Goal: Information Seeking & Learning: Check status

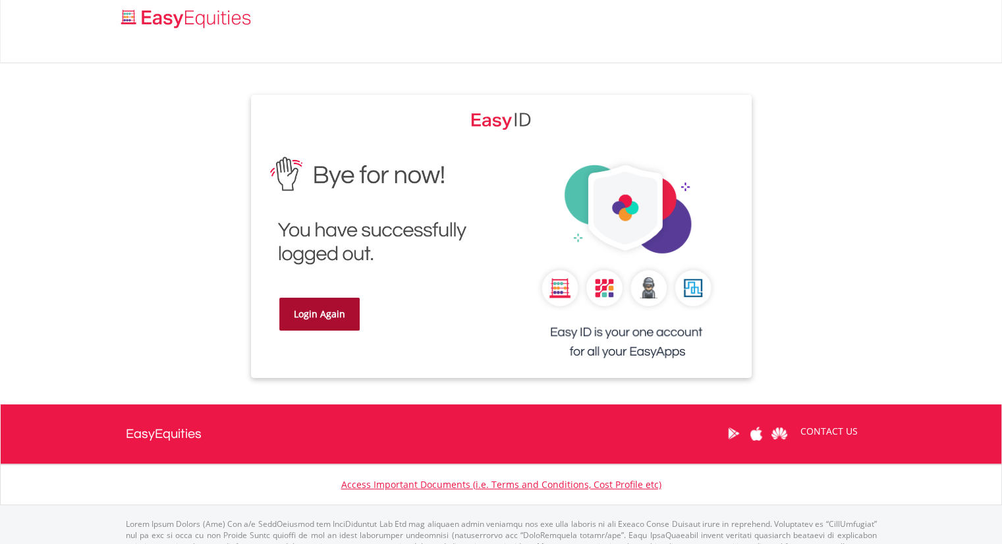
click at [316, 318] on link "Login Again" at bounding box center [319, 314] width 80 height 33
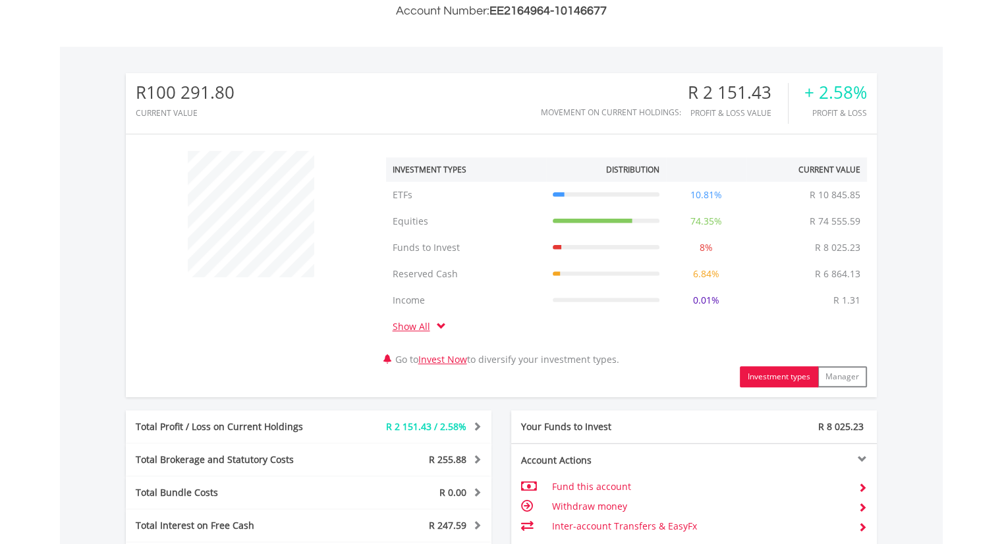
scroll to position [515, 0]
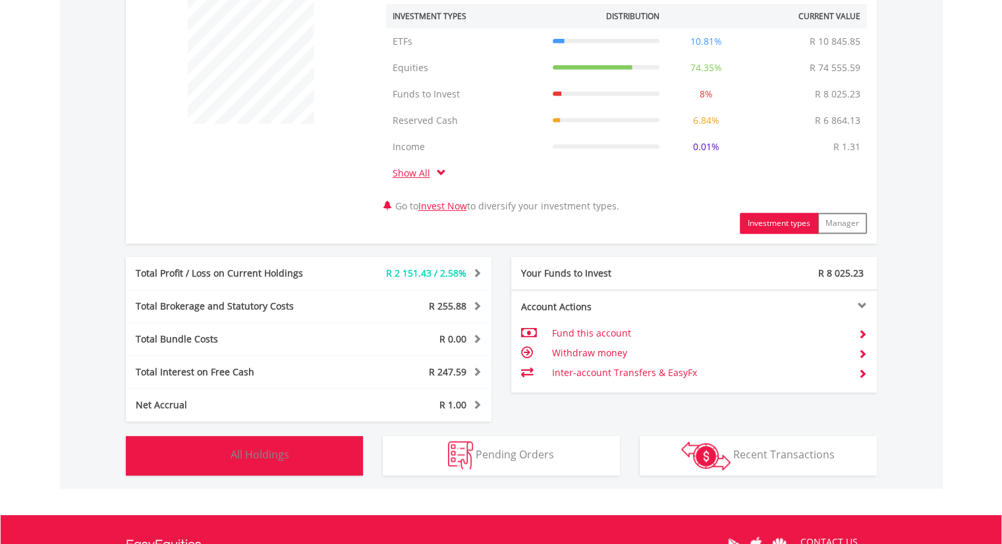
click at [256, 452] on span "All Holdings" at bounding box center [260, 455] width 59 height 15
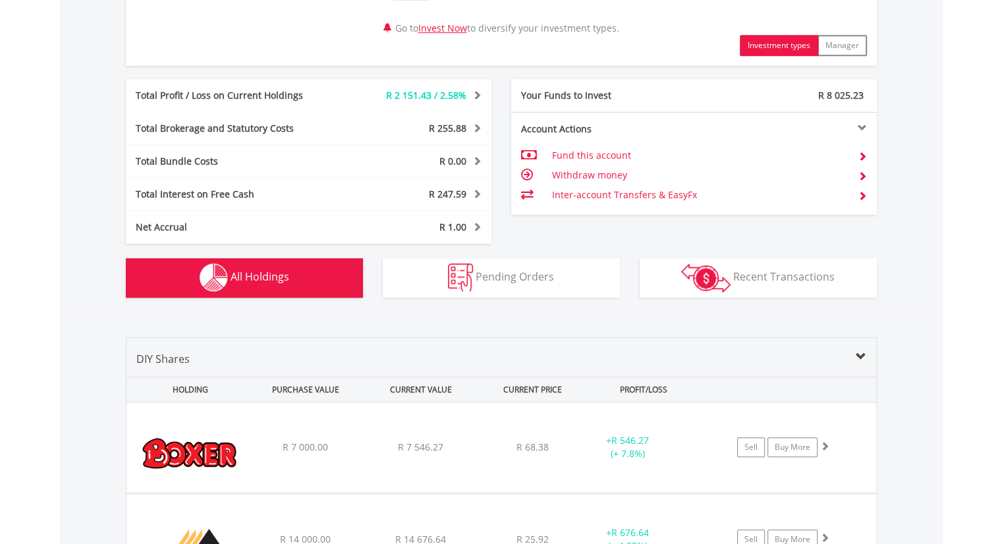
scroll to position [1029, 0]
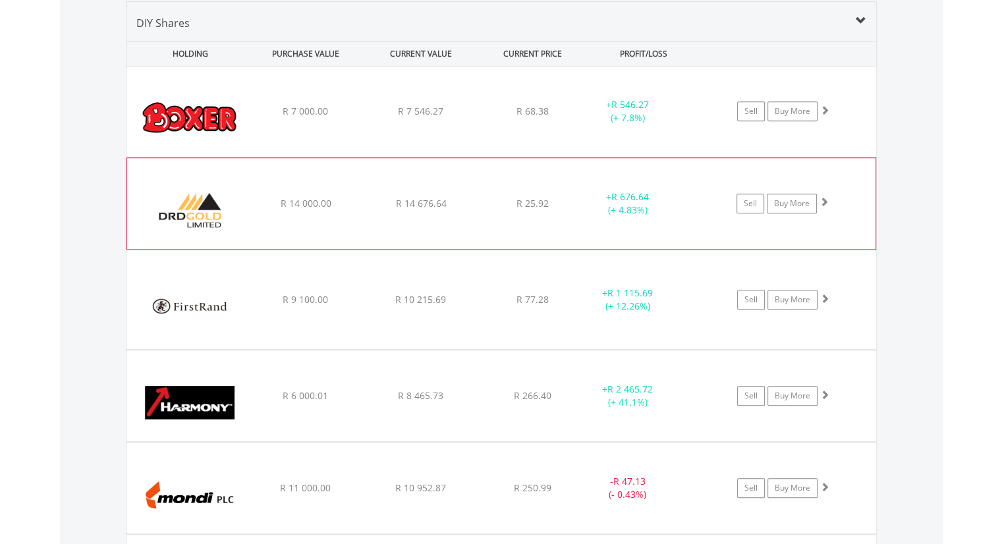
click at [822, 199] on span at bounding box center [824, 201] width 9 height 9
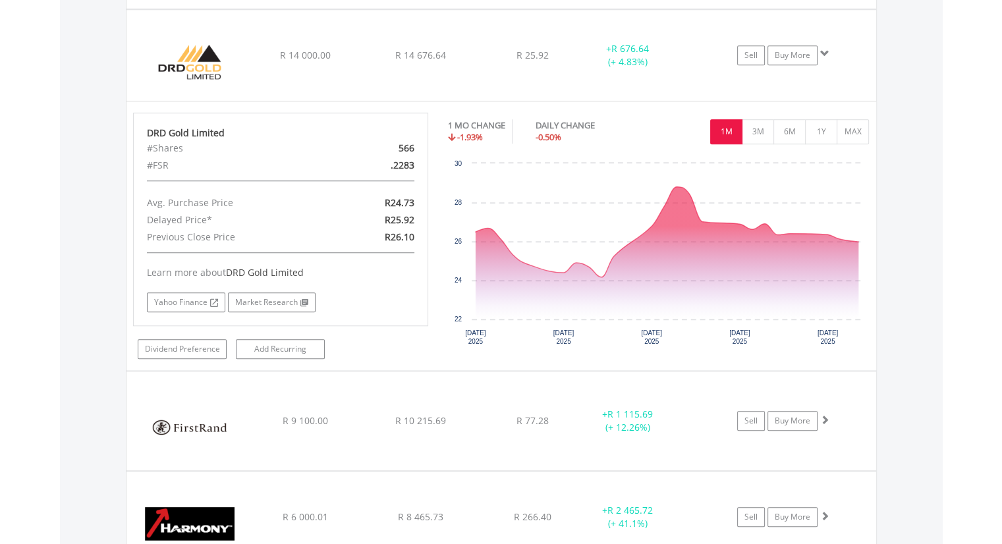
scroll to position [1185, 0]
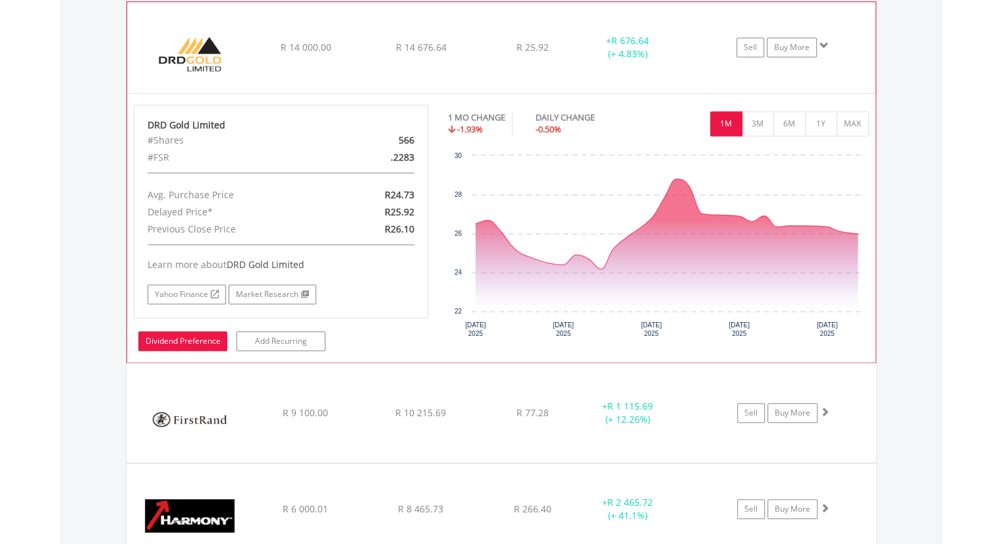
click at [202, 339] on link "Dividend Preference" at bounding box center [182, 342] width 89 height 20
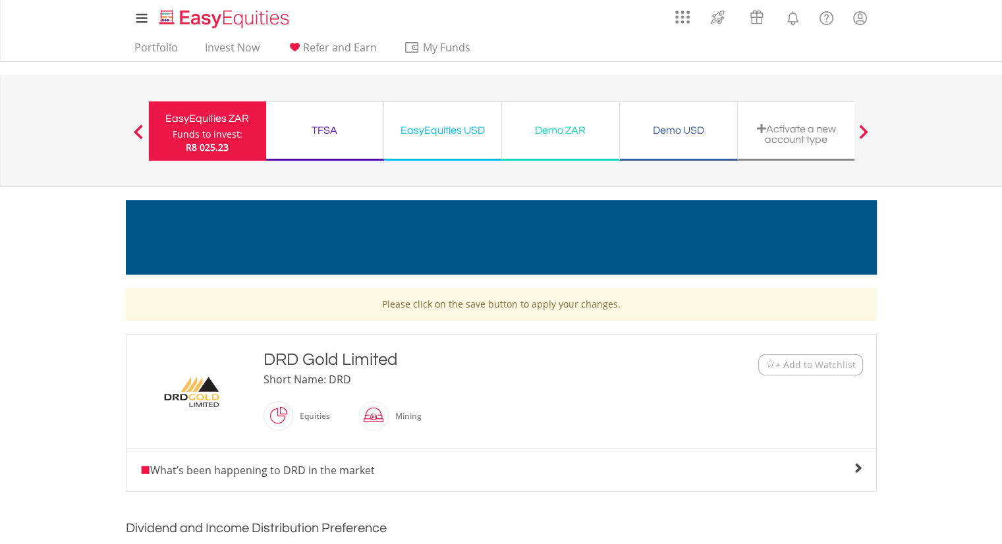
click at [276, 468] on span "What’s been happening to DRD in the market" at bounding box center [257, 470] width 235 height 15
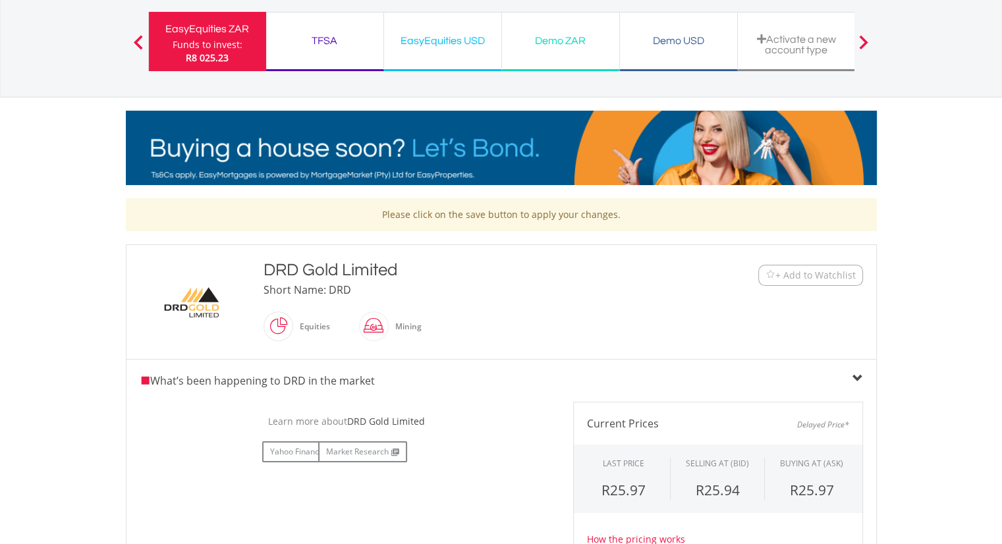
scroll to position [43, 0]
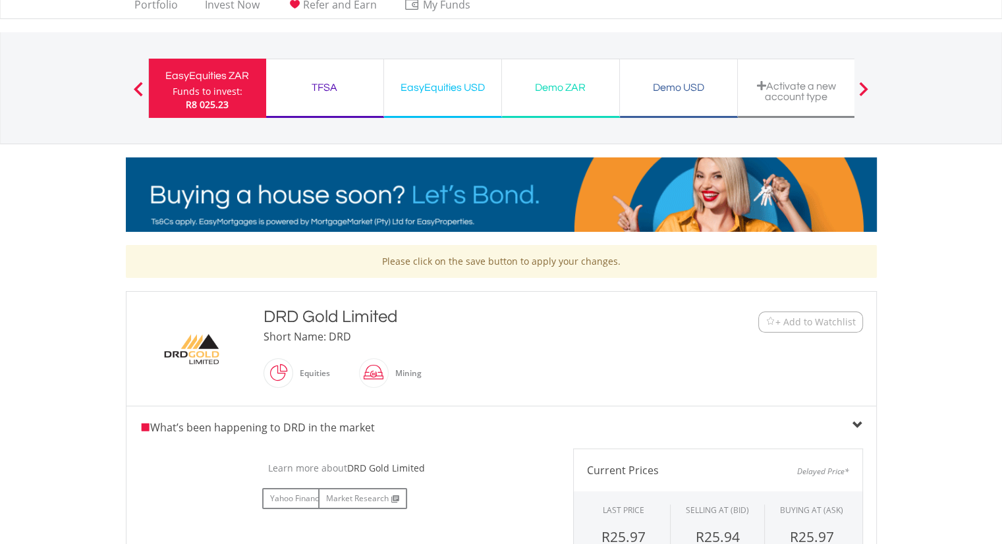
click at [138, 87] on span at bounding box center [138, 89] width 9 height 15
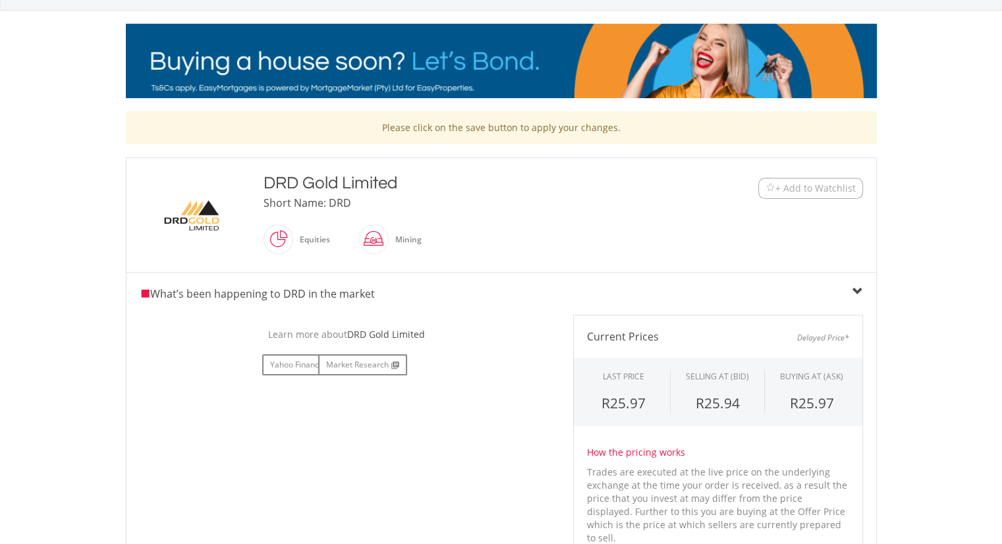
scroll to position [0, 0]
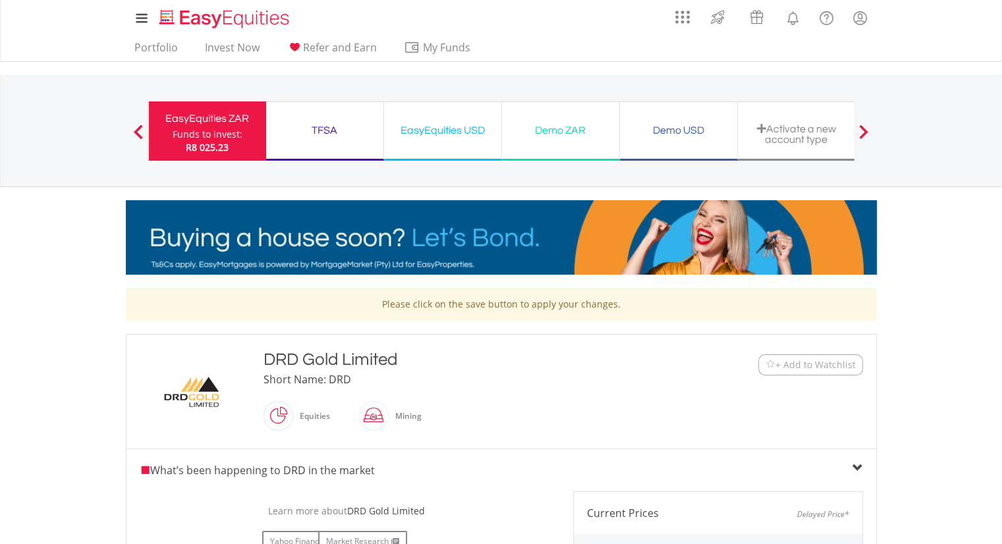
click at [234, 132] on div "Funds to invest:" at bounding box center [208, 134] width 70 height 13
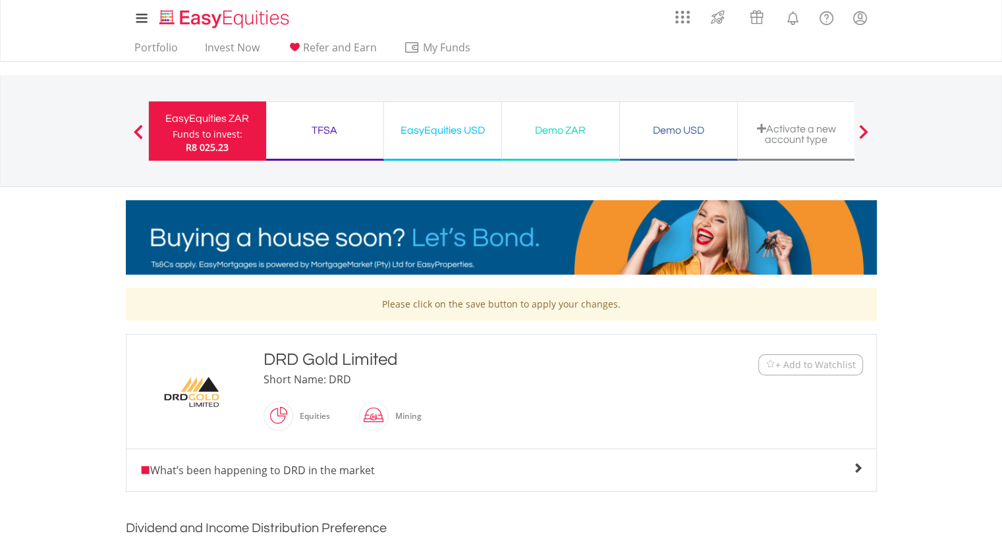
click at [137, 130] on span at bounding box center [138, 132] width 9 height 15
click at [169, 51] on link "Portfolio" at bounding box center [156, 51] width 54 height 20
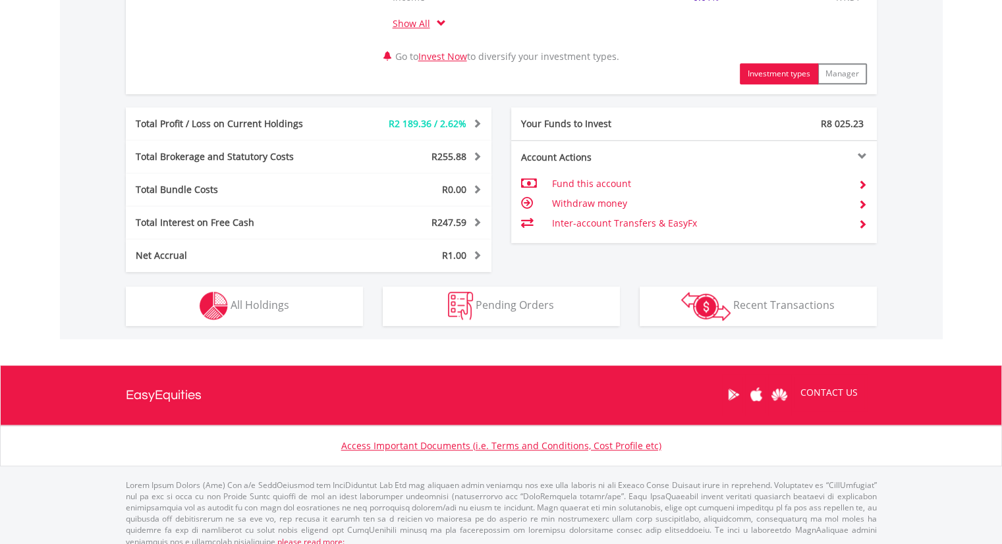
scroll to position [675, 0]
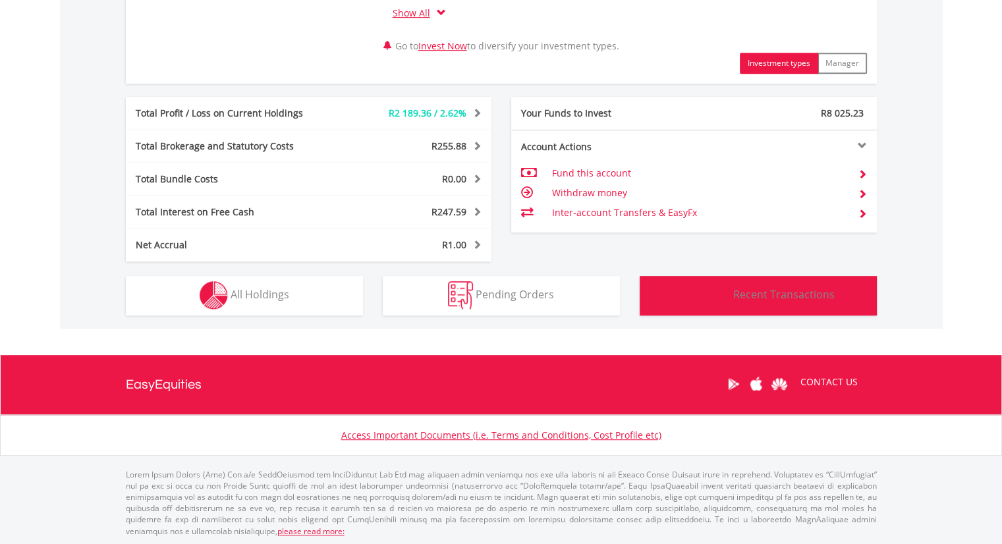
click at [797, 296] on span "Recent Transactions" at bounding box center [785, 294] width 102 height 15
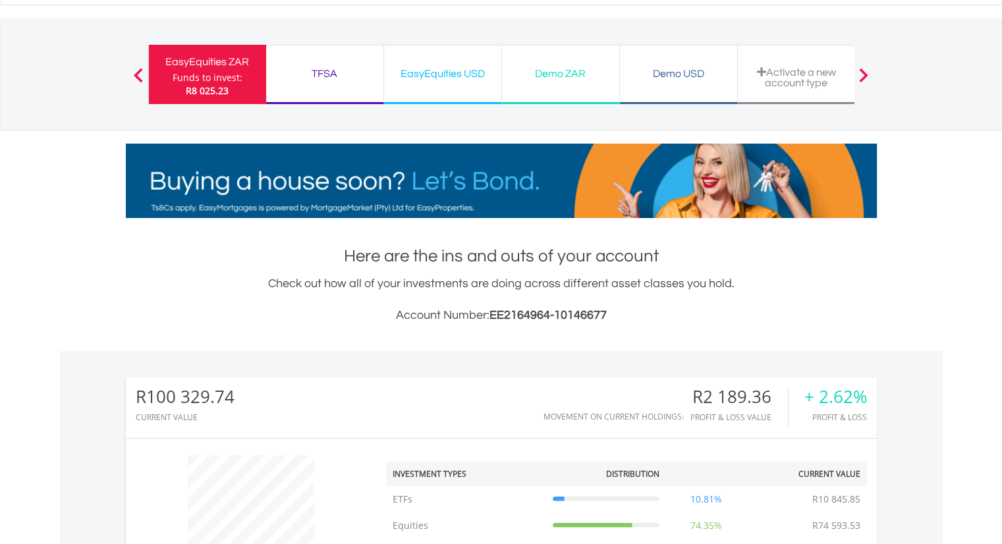
scroll to position [55, 0]
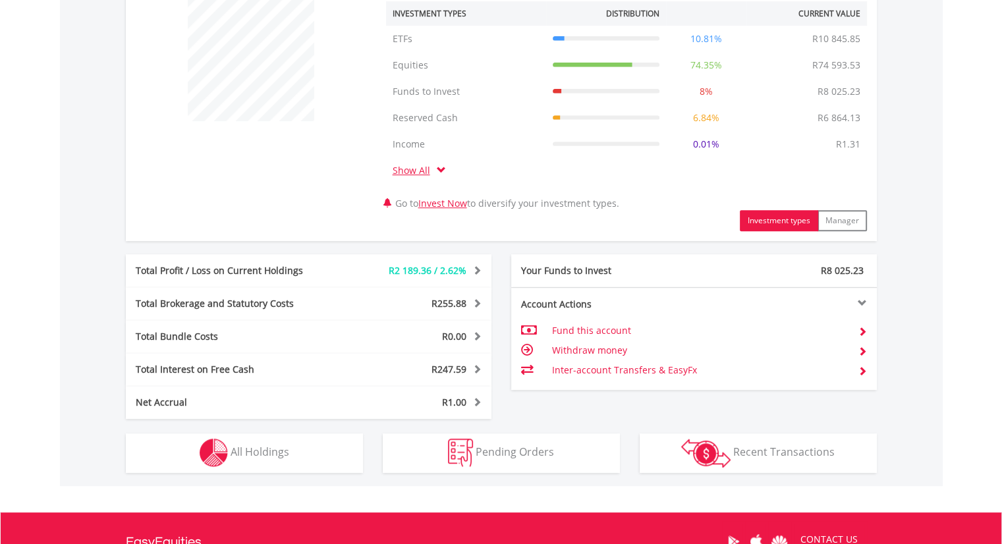
scroll to position [563, 0]
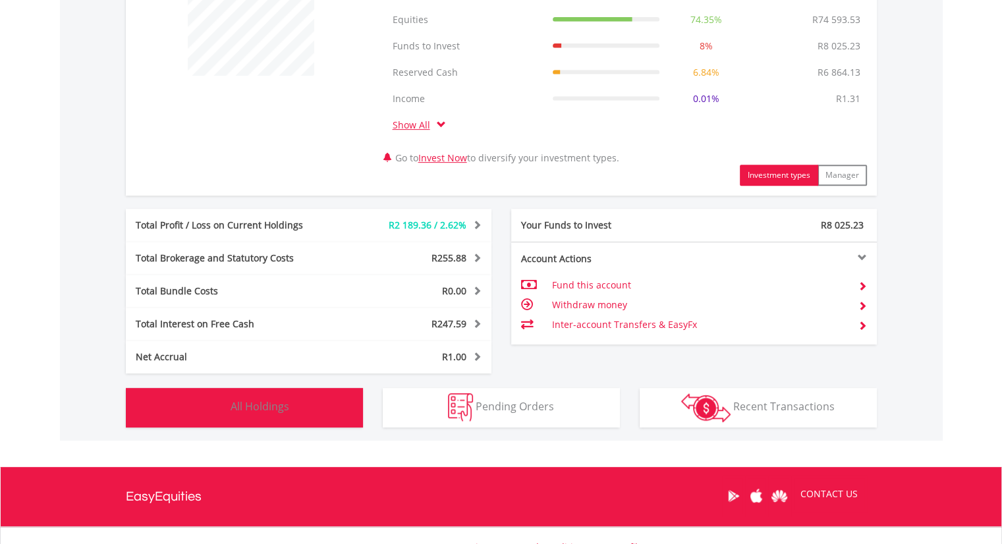
click at [248, 403] on span "All Holdings" at bounding box center [260, 406] width 59 height 15
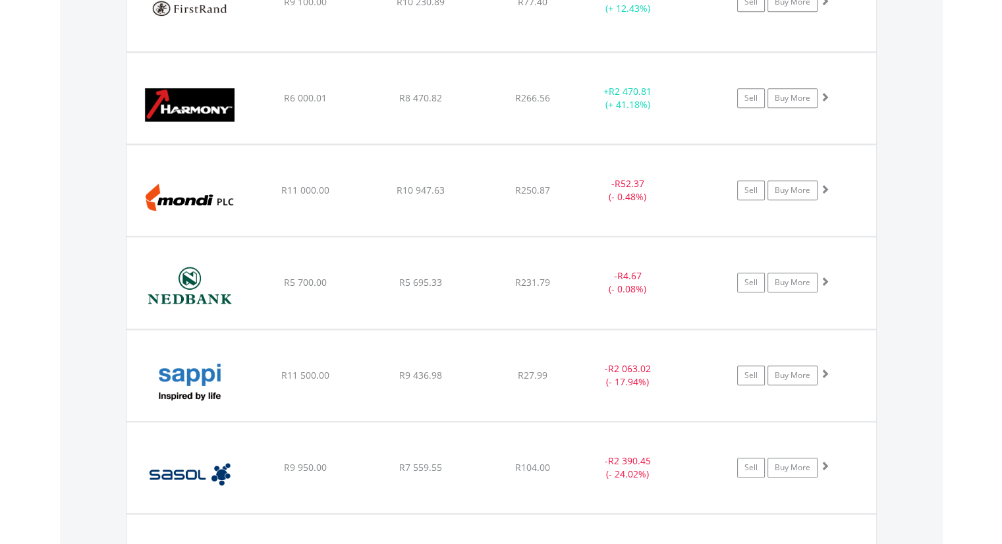
scroll to position [1320, 0]
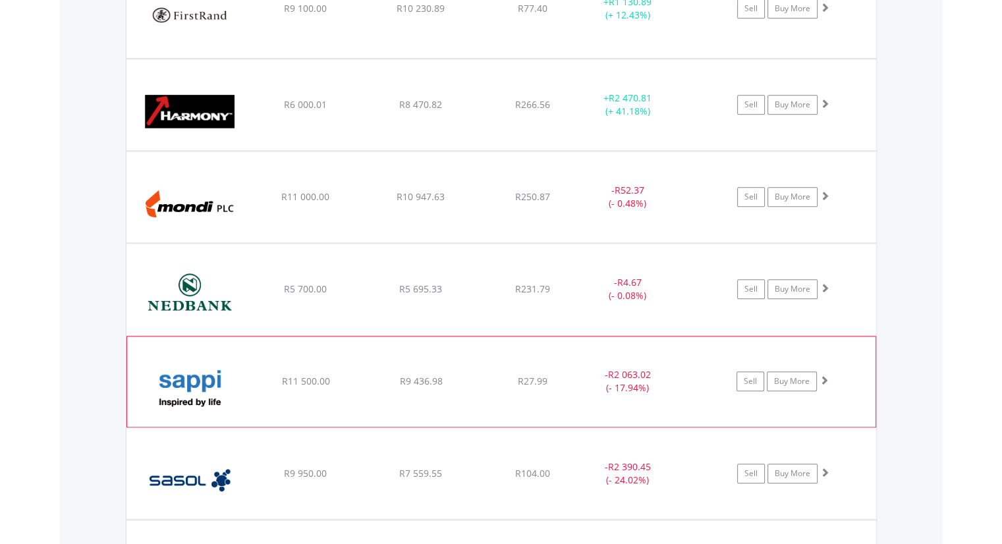
click at [825, 380] on span at bounding box center [824, 380] width 9 height 9
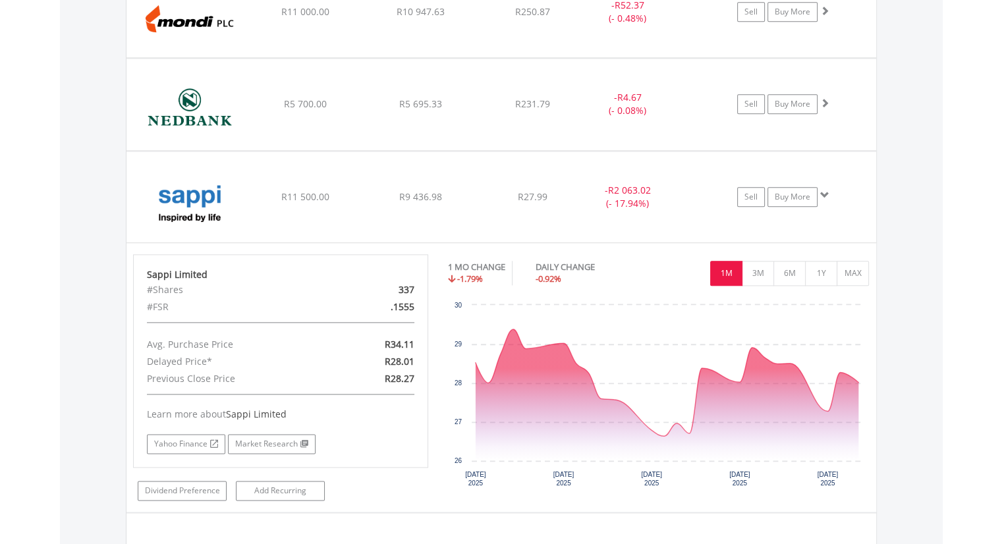
scroll to position [1578, 0]
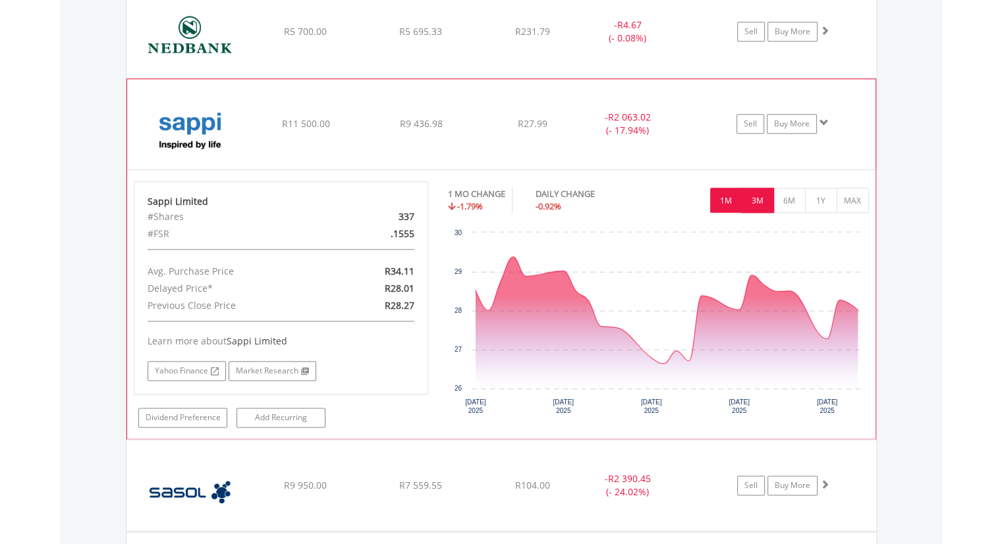
click at [751, 195] on button "3M" at bounding box center [758, 200] width 32 height 25
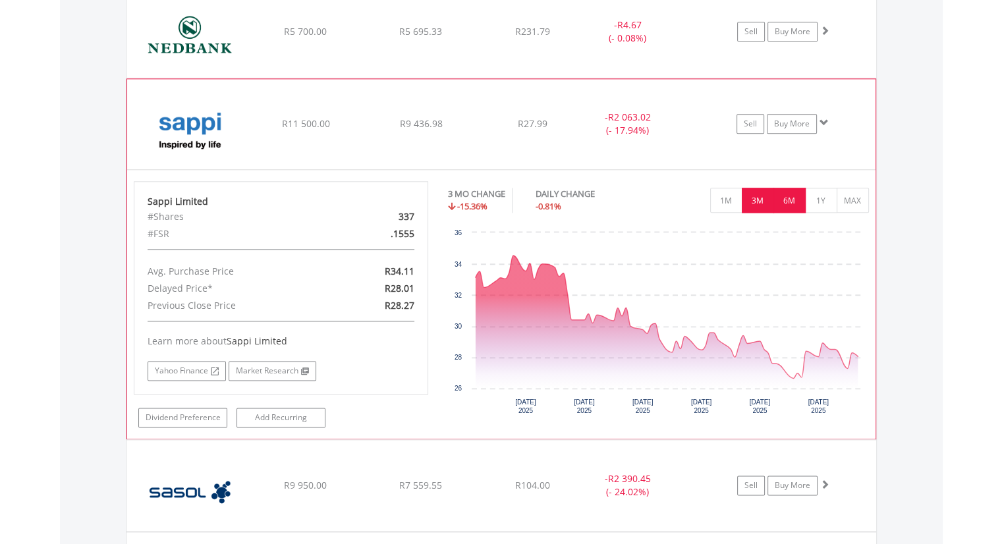
click at [795, 200] on button "6M" at bounding box center [790, 200] width 32 height 25
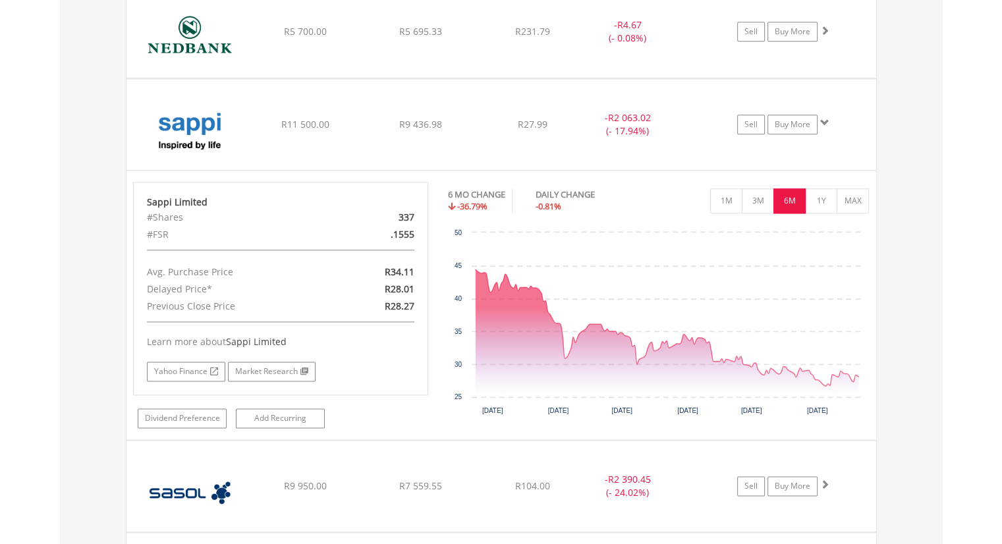
click at [912, 146] on div "Value View Share View DIY Shares HOLDING PURCHASE VALUE CURRENT VALUE CURRENT P…" at bounding box center [501, 43] width 883 height 1234
